Goal: Information Seeking & Learning: Check status

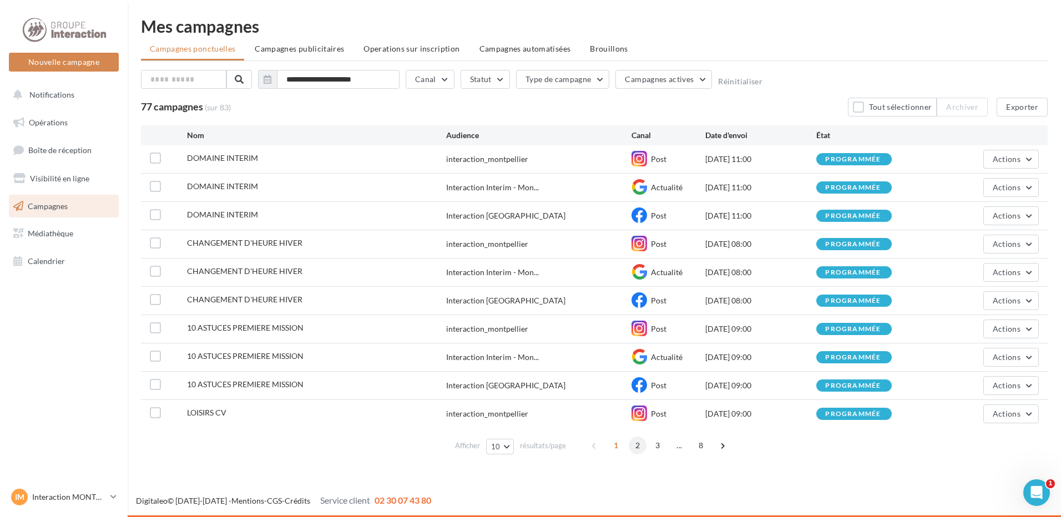
click at [638, 449] on span "2" at bounding box center [638, 446] width 18 height 18
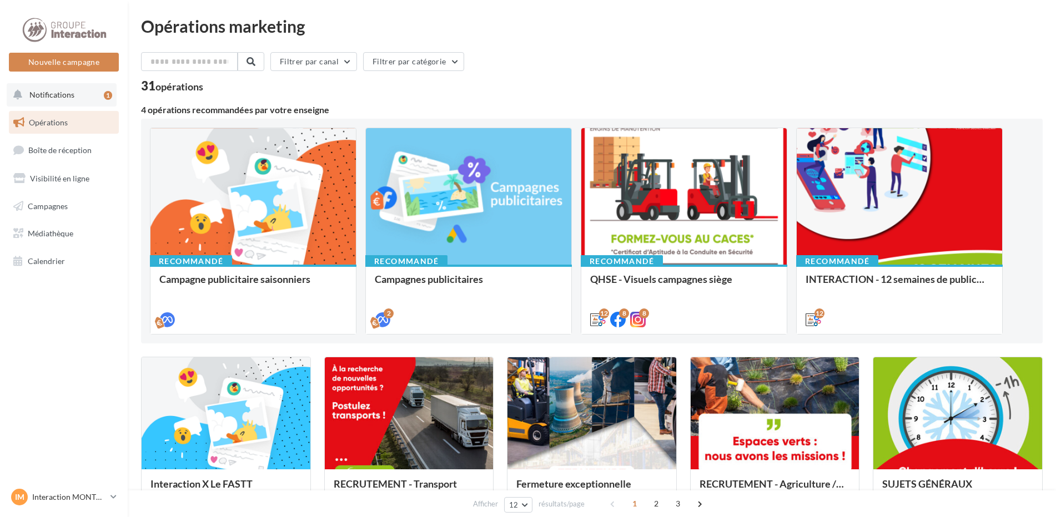
click at [57, 92] on span "Notifications" at bounding box center [51, 94] width 45 height 9
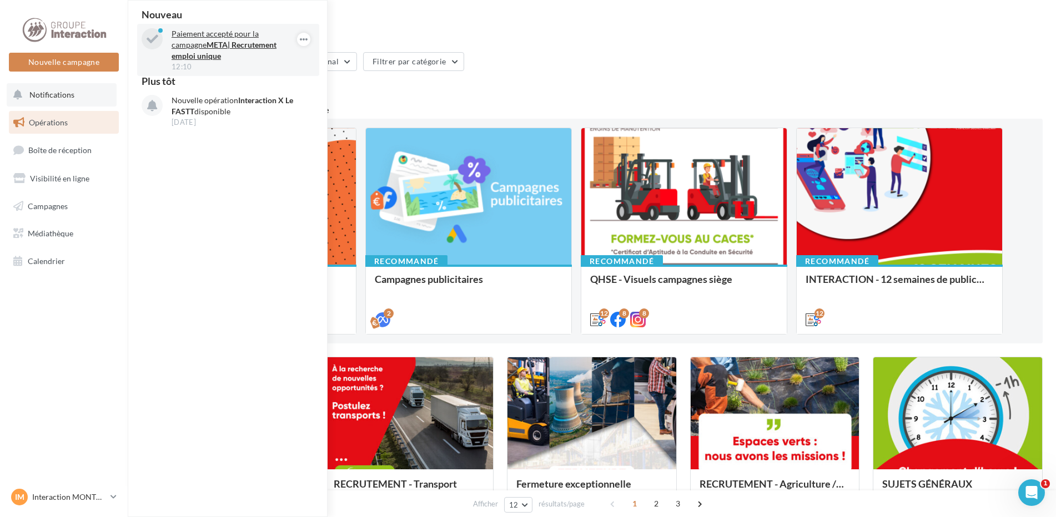
click at [227, 37] on p "Paiement accepté pour la campagne META| Recrutement emploi unique" at bounding box center [235, 44] width 129 height 33
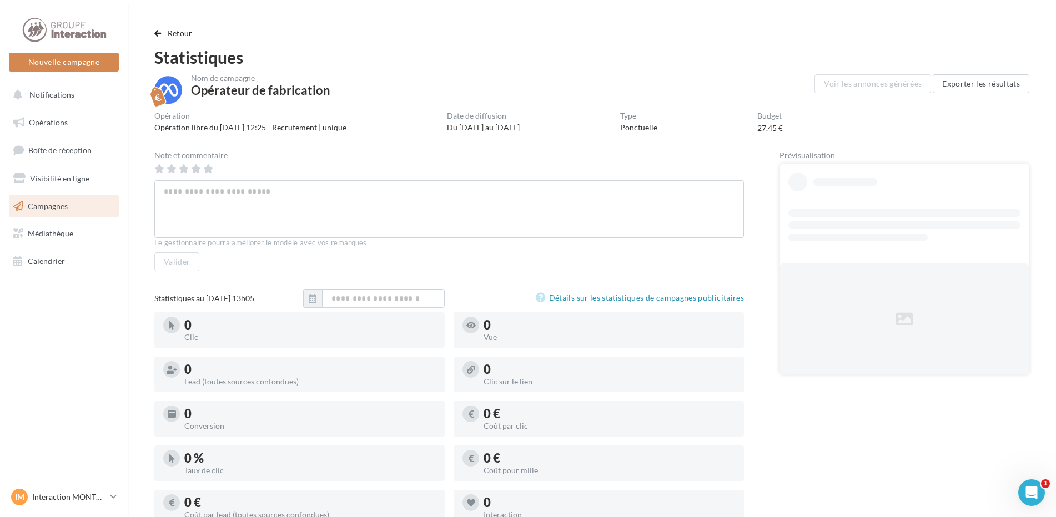
click at [166, 32] on button "Retour" at bounding box center [175, 33] width 43 height 13
